Goal: Task Accomplishment & Management: Manage account settings

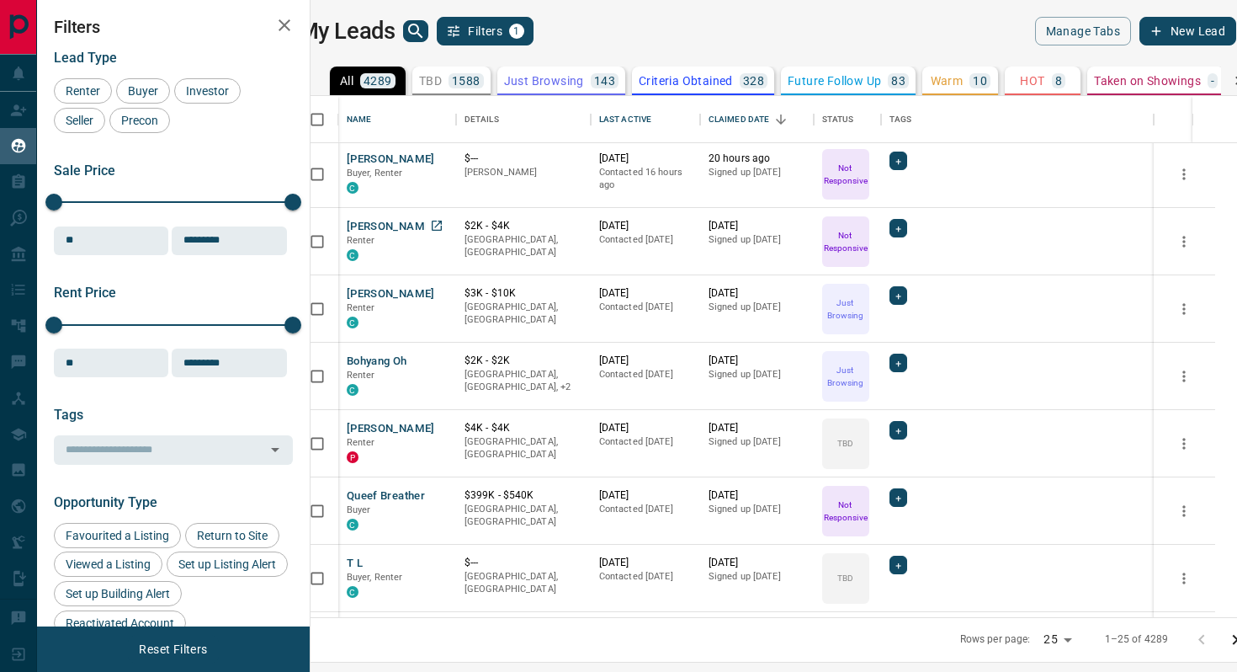
scroll to position [87, 0]
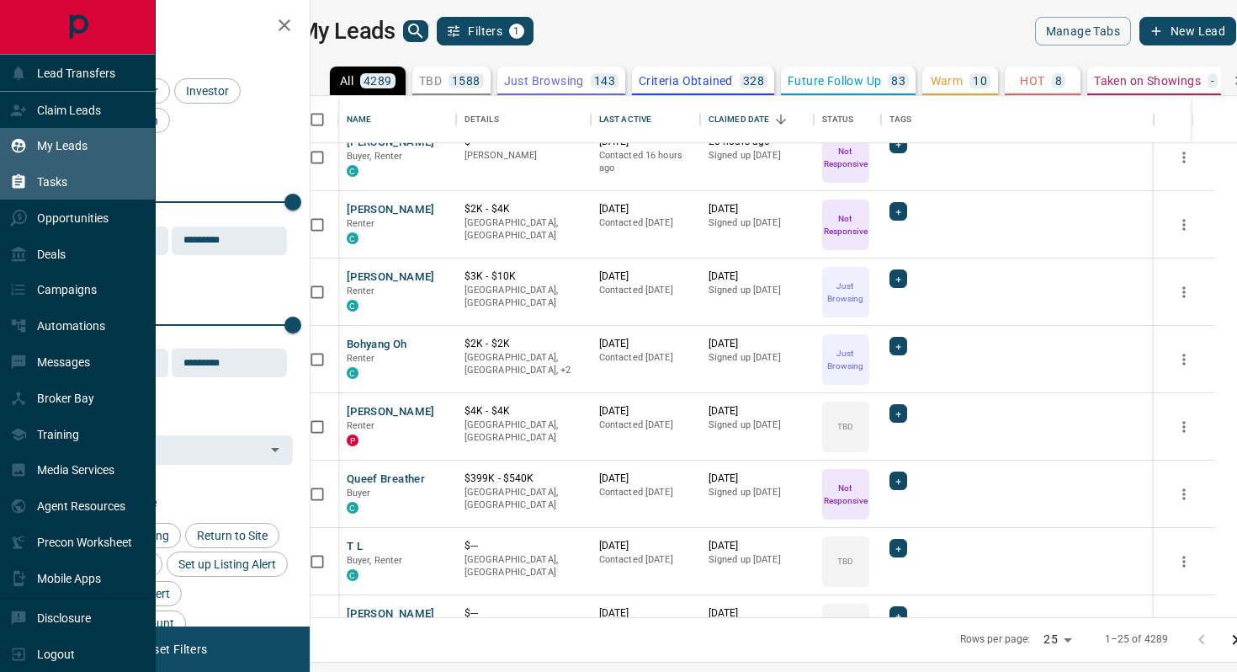
click at [59, 183] on p "Tasks" at bounding box center [52, 181] width 30 height 13
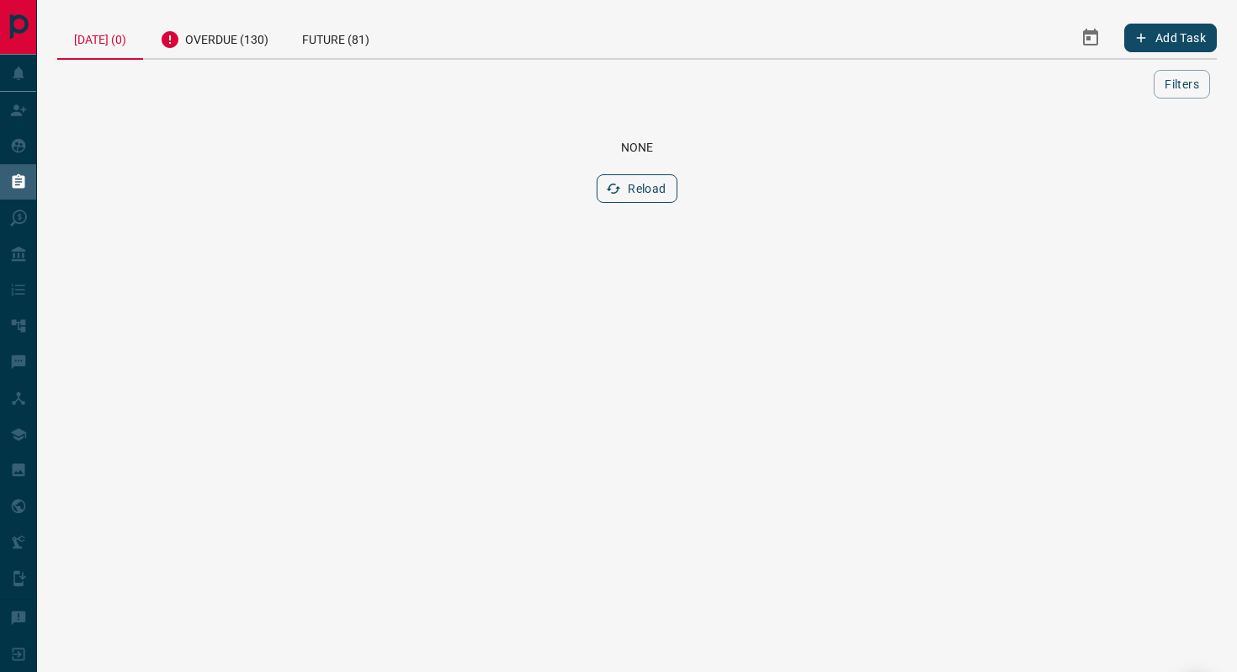
click at [644, 184] on button "Reload" at bounding box center [637, 188] width 80 height 29
click at [237, 38] on div "Overdue (130)" at bounding box center [214, 37] width 142 height 41
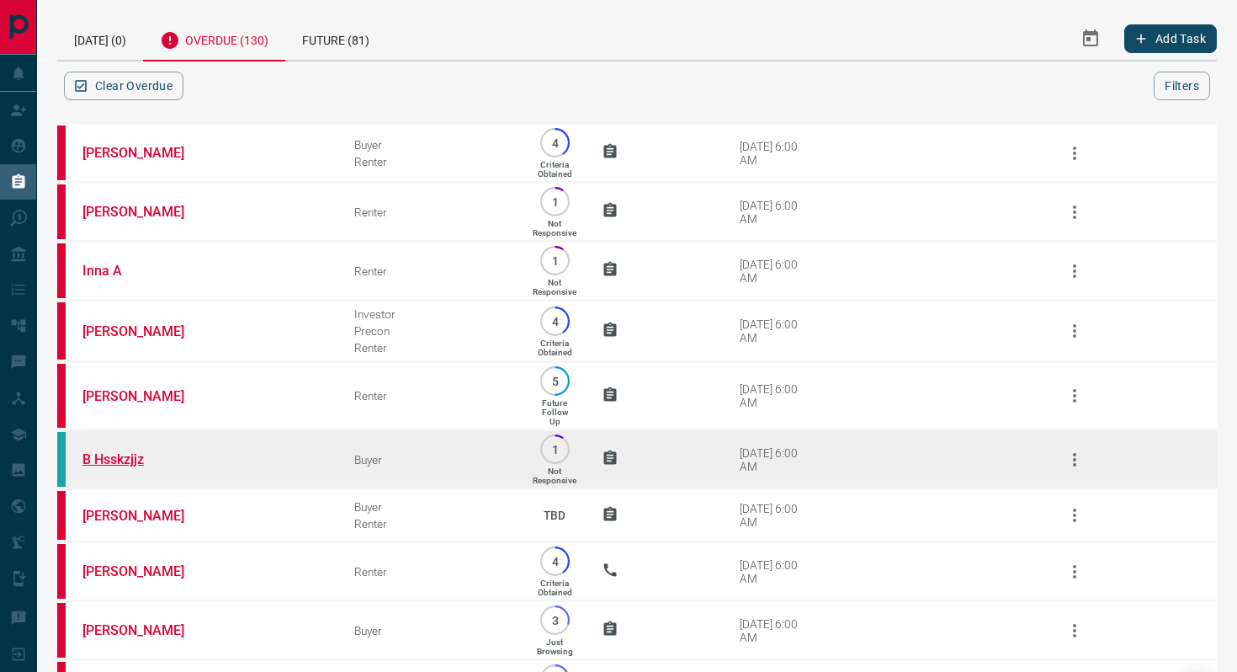
click at [108, 461] on link "B Hsskzjjz" at bounding box center [145, 459] width 126 height 16
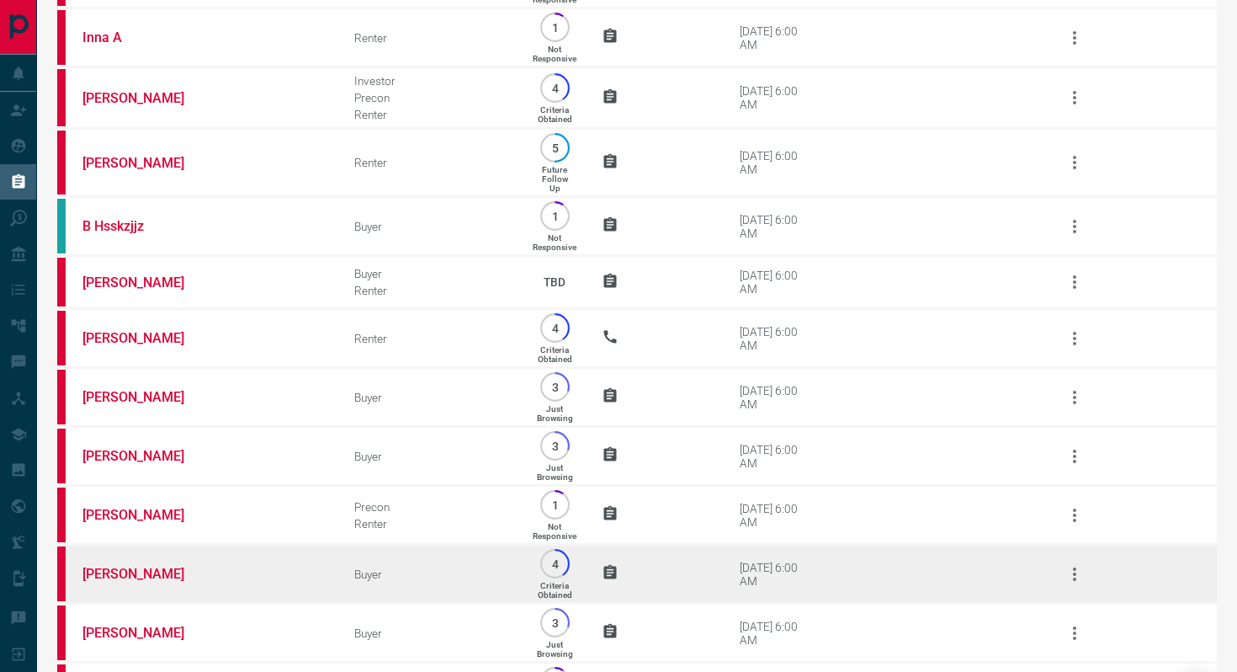
click at [147, 588] on td "[PERSON_NAME]" at bounding box center [193, 574] width 272 height 59
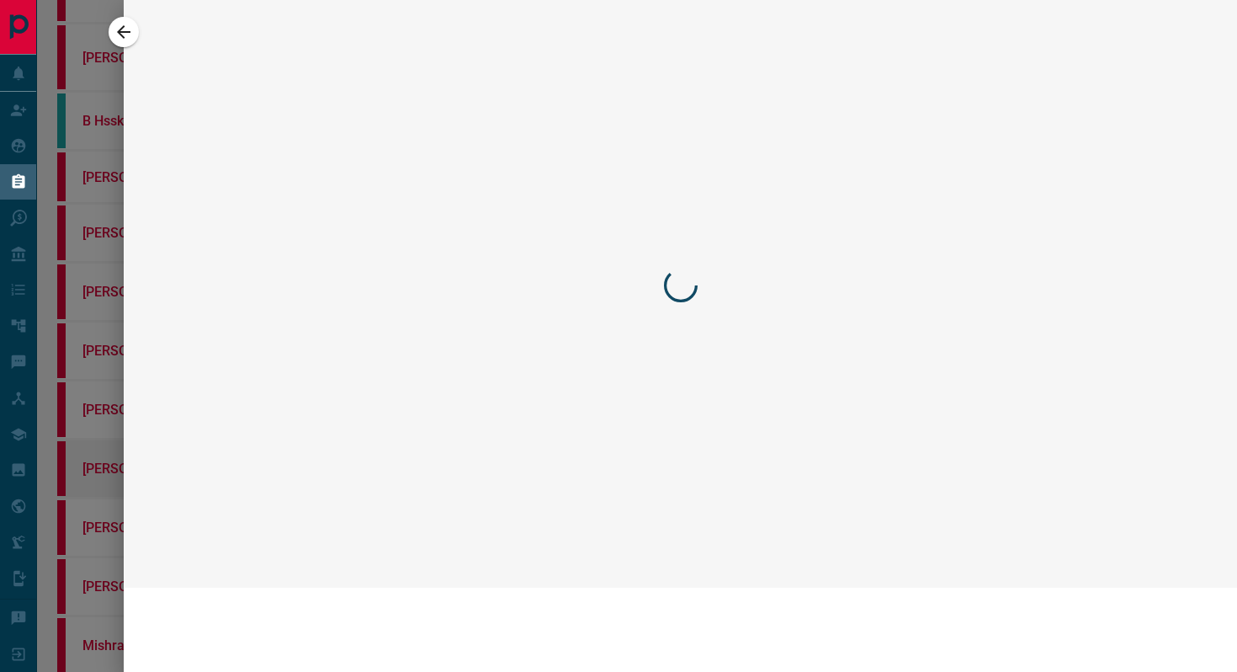
scroll to position [128, 0]
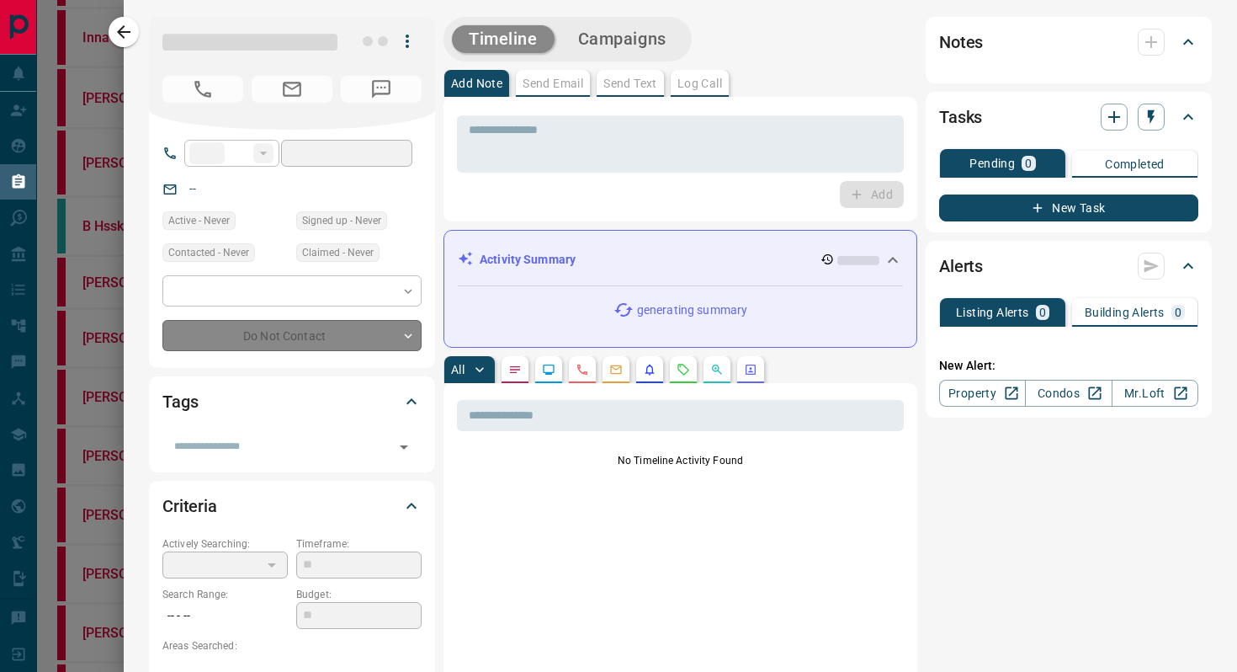
type input "**"
type input "**********"
type input "*"
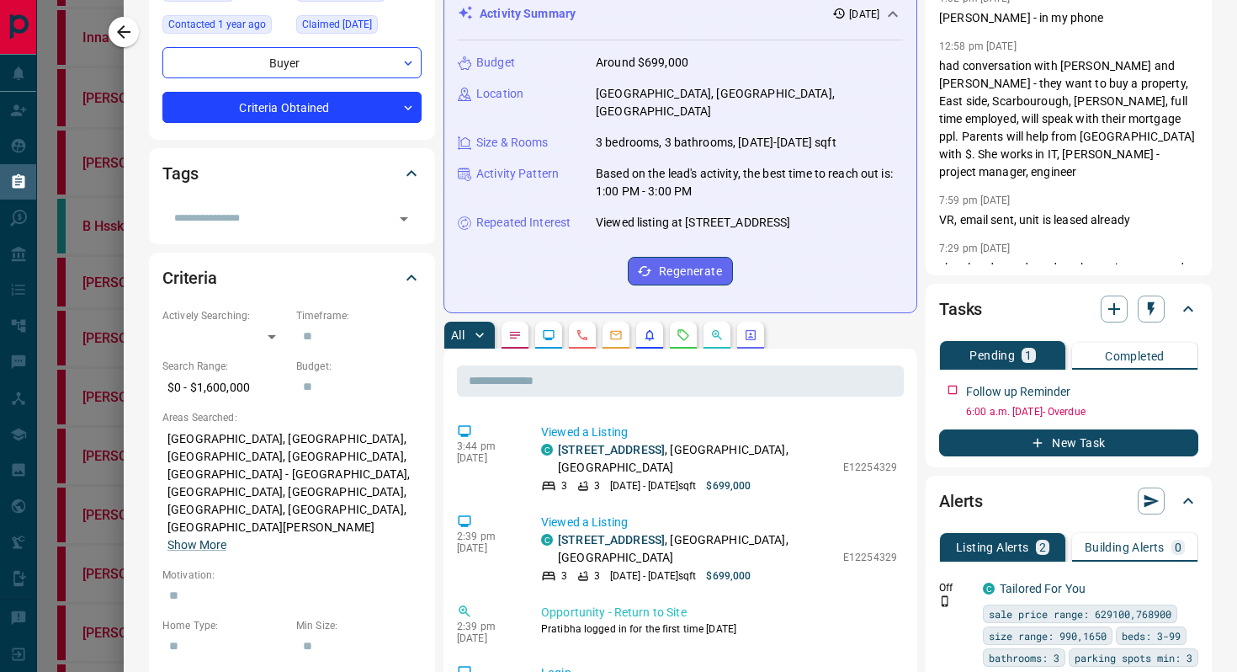
scroll to position [281, 0]
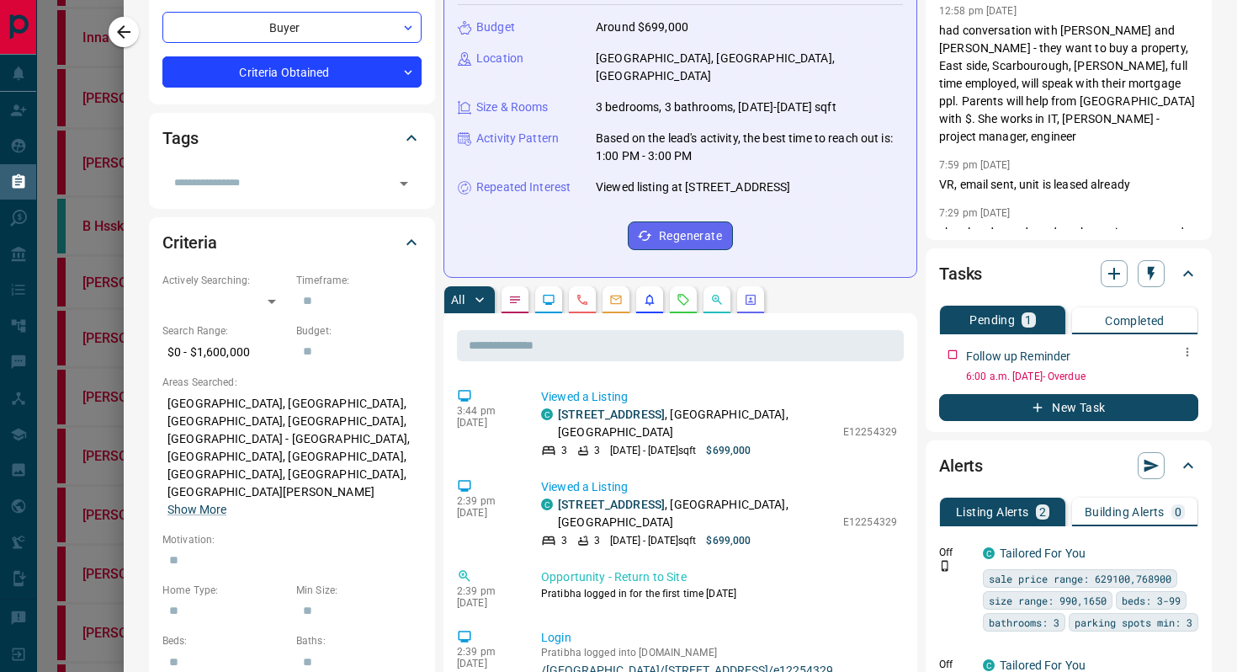
click at [1186, 354] on icon "button" at bounding box center [1187, 351] width 13 height 13
click at [1149, 381] on li "Edit" at bounding box center [1161, 383] width 74 height 25
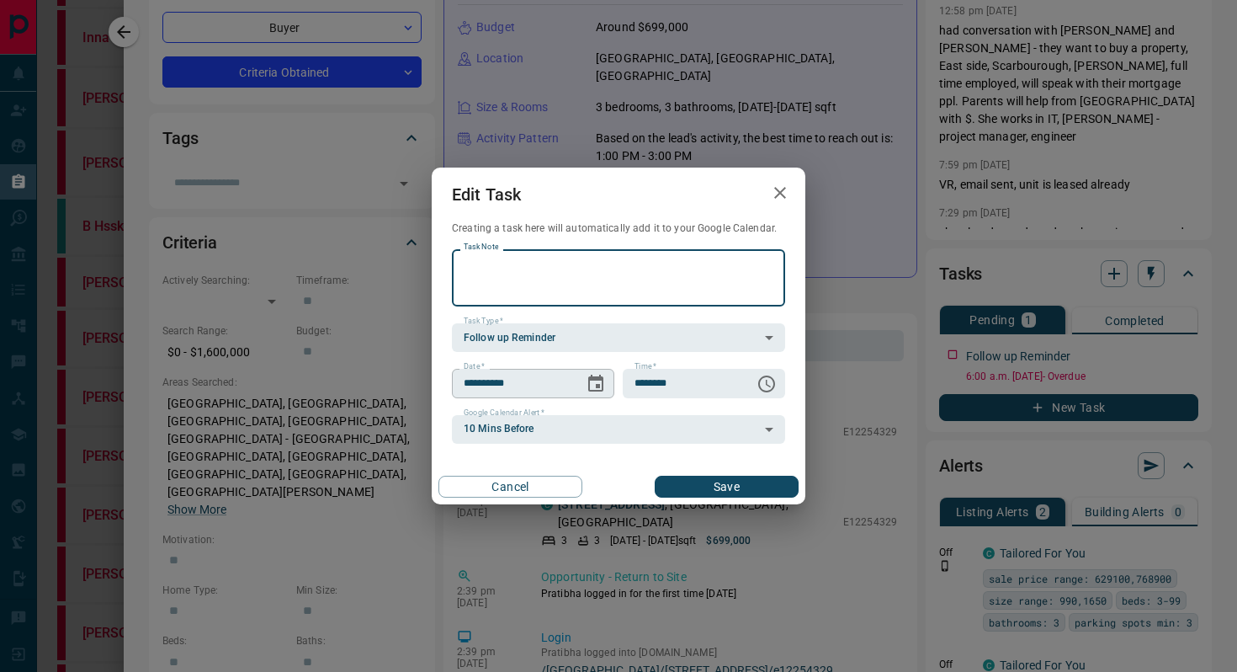
click at [604, 381] on icon "Choose date, selected date is Jul 16, 2025" at bounding box center [596, 384] width 20 height 20
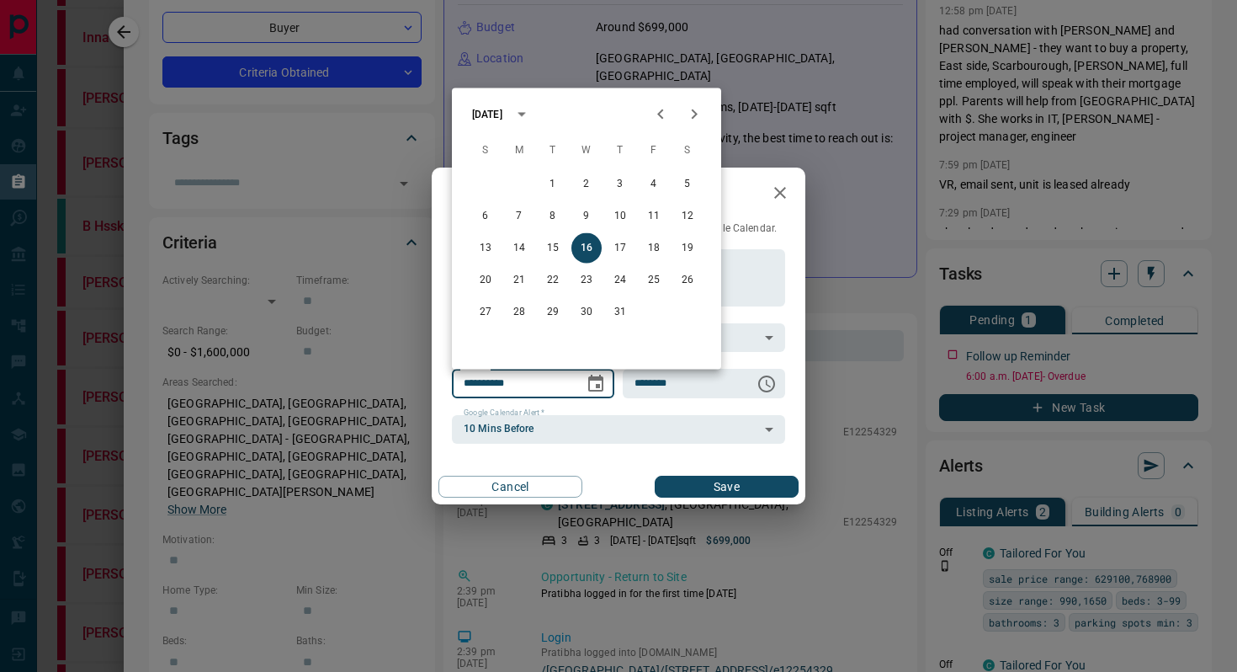
click at [689, 114] on icon "Next month" at bounding box center [694, 114] width 20 height 20
click at [620, 279] on button "21" at bounding box center [620, 280] width 30 height 30
type input "**********"
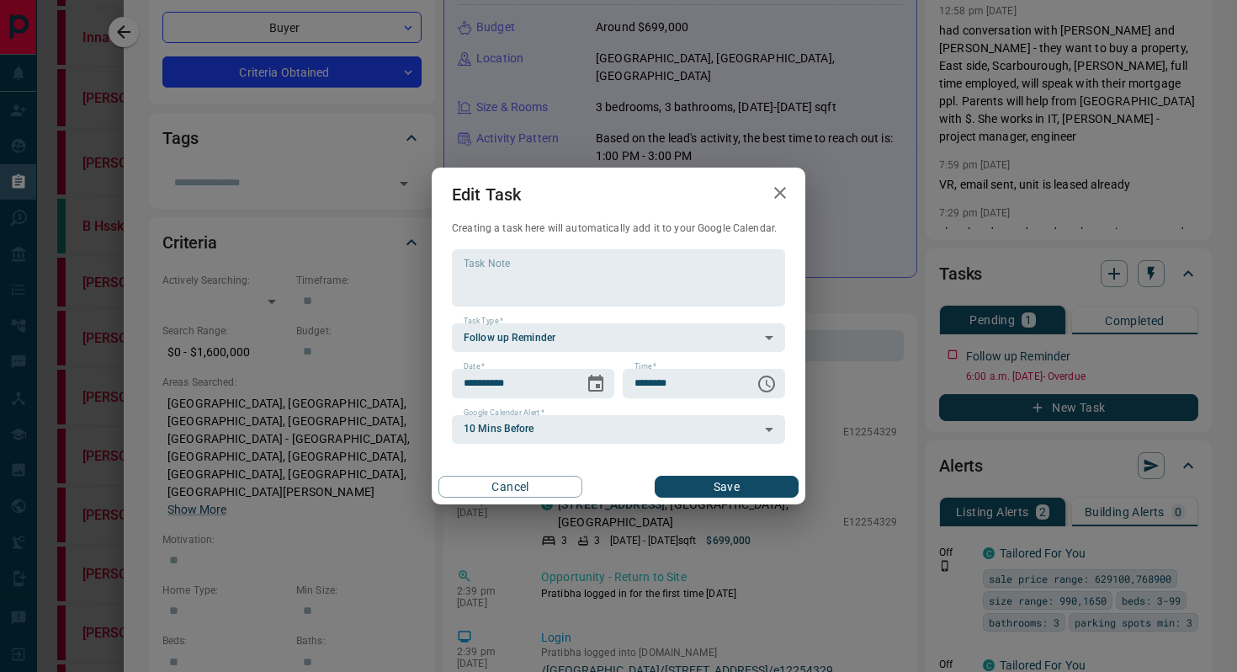
click at [737, 478] on button "Save" at bounding box center [727, 487] width 144 height 22
